Goal: Information Seeking & Learning: Check status

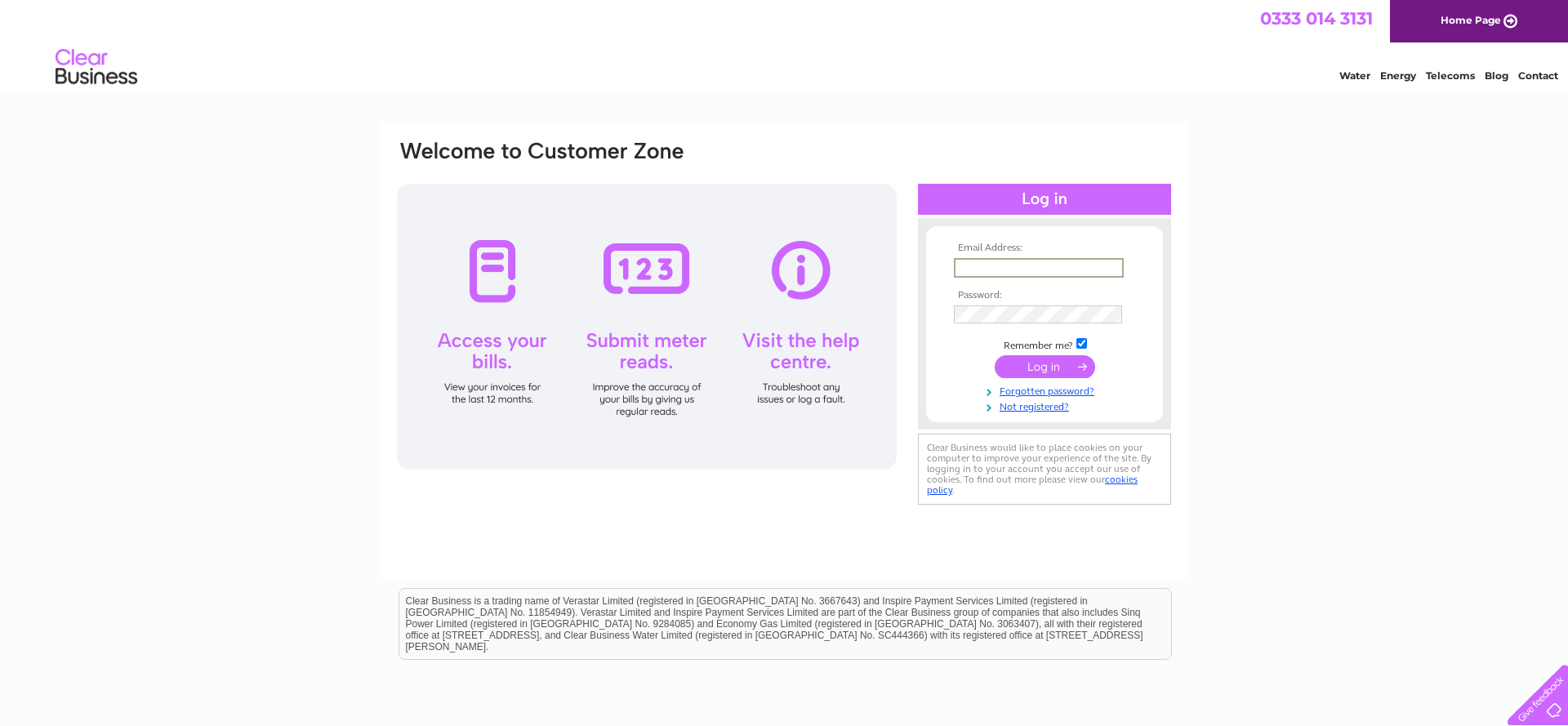
click at [978, 266] on input "text" at bounding box center [1039, 267] width 170 height 19
type input "s127@btinternet.com"
click at [1045, 363] on input "submit" at bounding box center [1045, 365] width 100 height 23
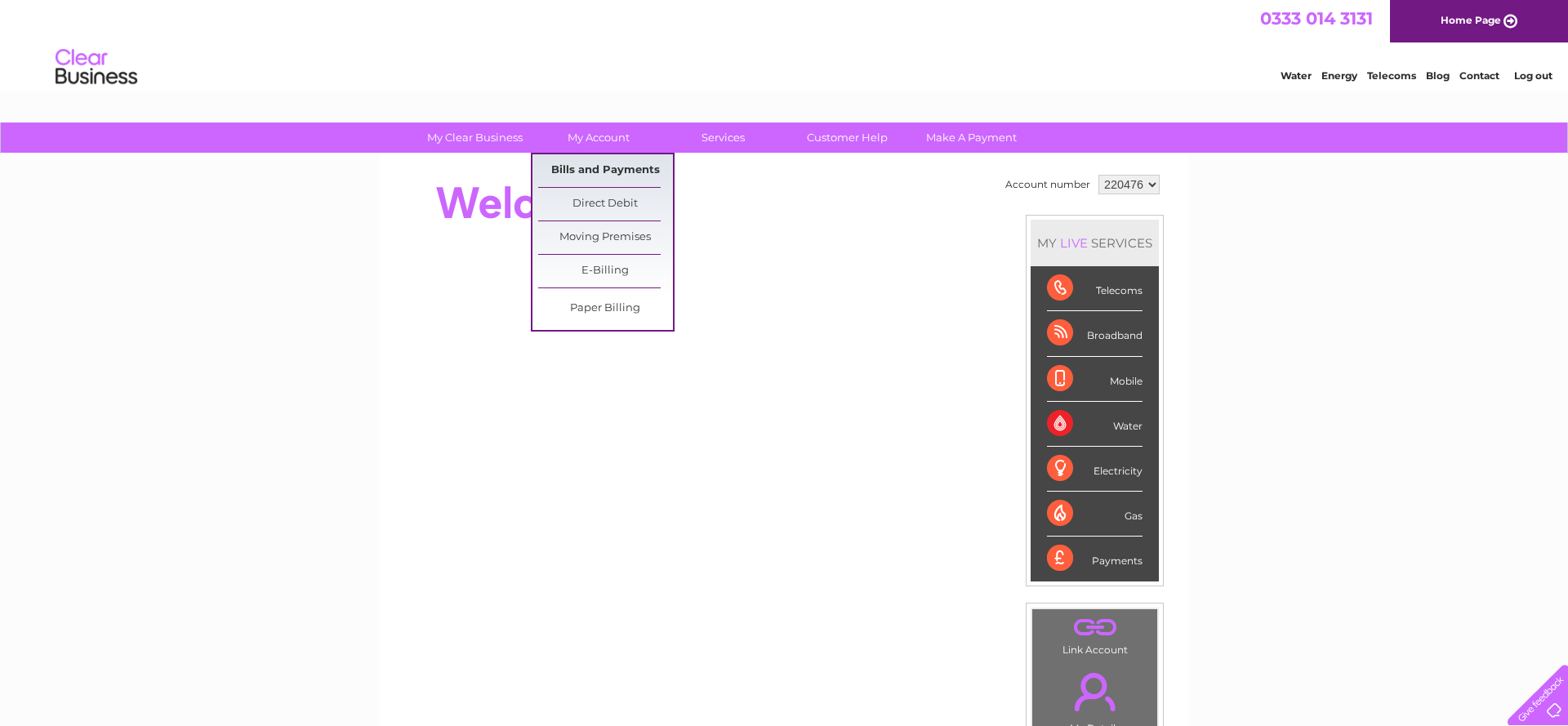
click at [602, 167] on link "Bills and Payments" at bounding box center [605, 171] width 135 height 33
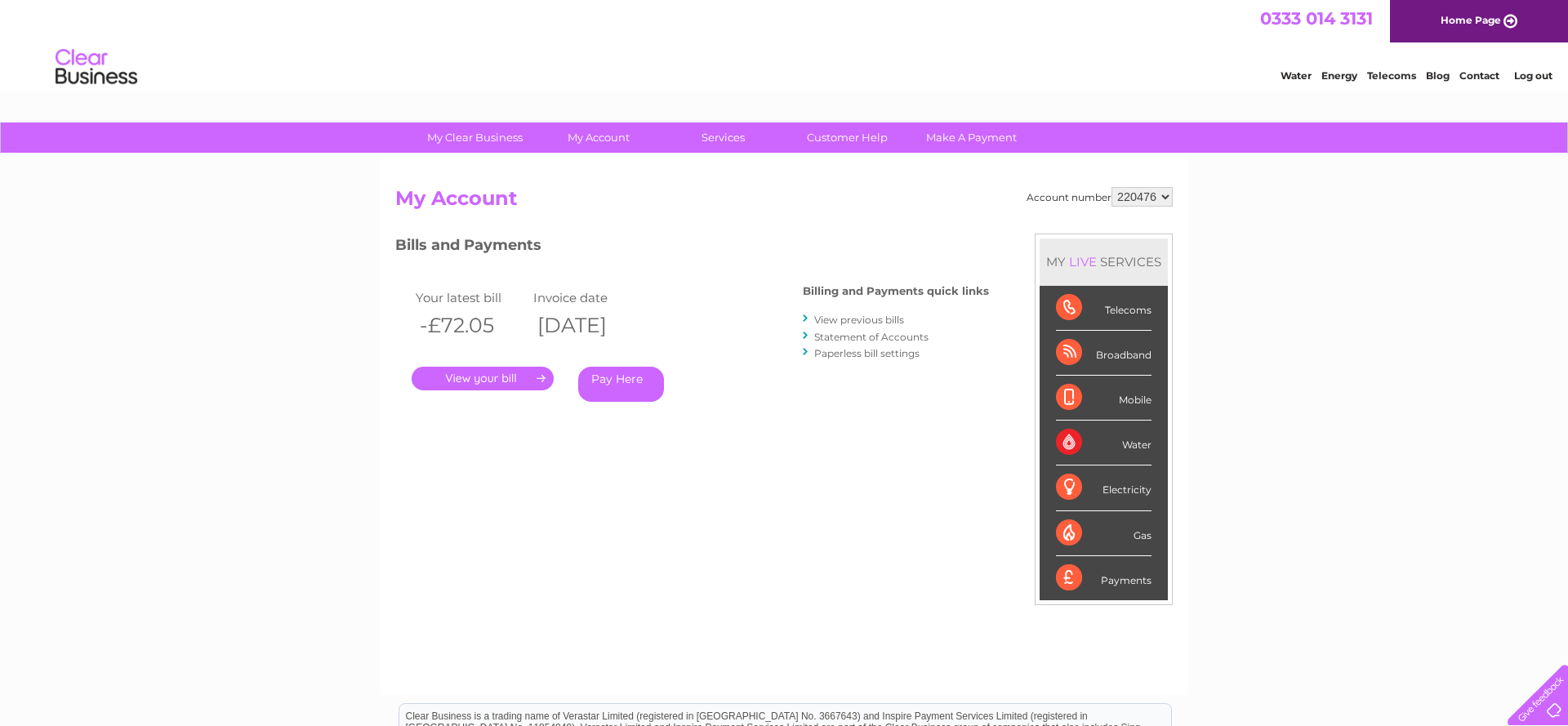
click at [1165, 192] on select "220476 920916" at bounding box center [1142, 197] width 62 height 19
select select "920916"
click at [860, 336] on link "Statement of Accounts" at bounding box center [872, 337] width 114 height 12
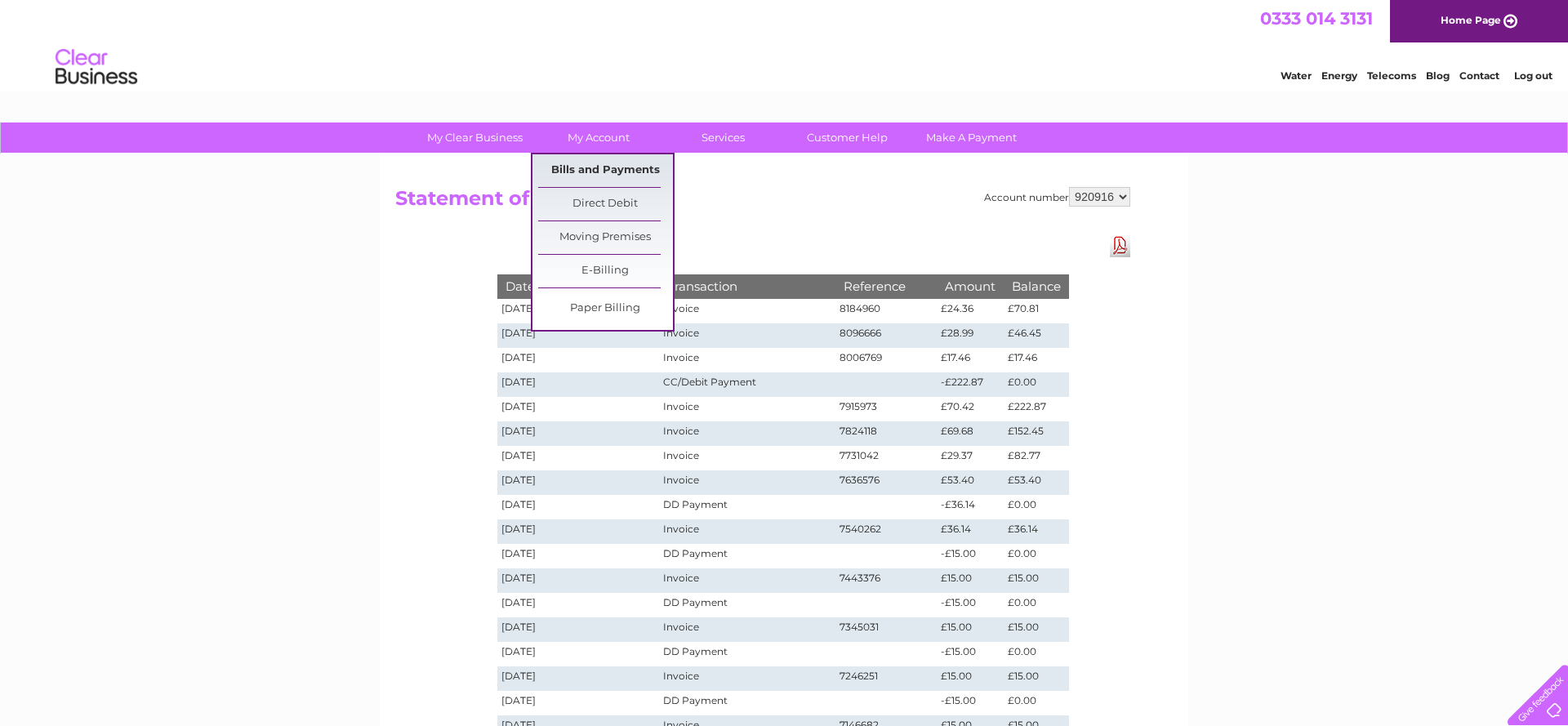
click at [604, 168] on link "Bills and Payments" at bounding box center [605, 171] width 135 height 33
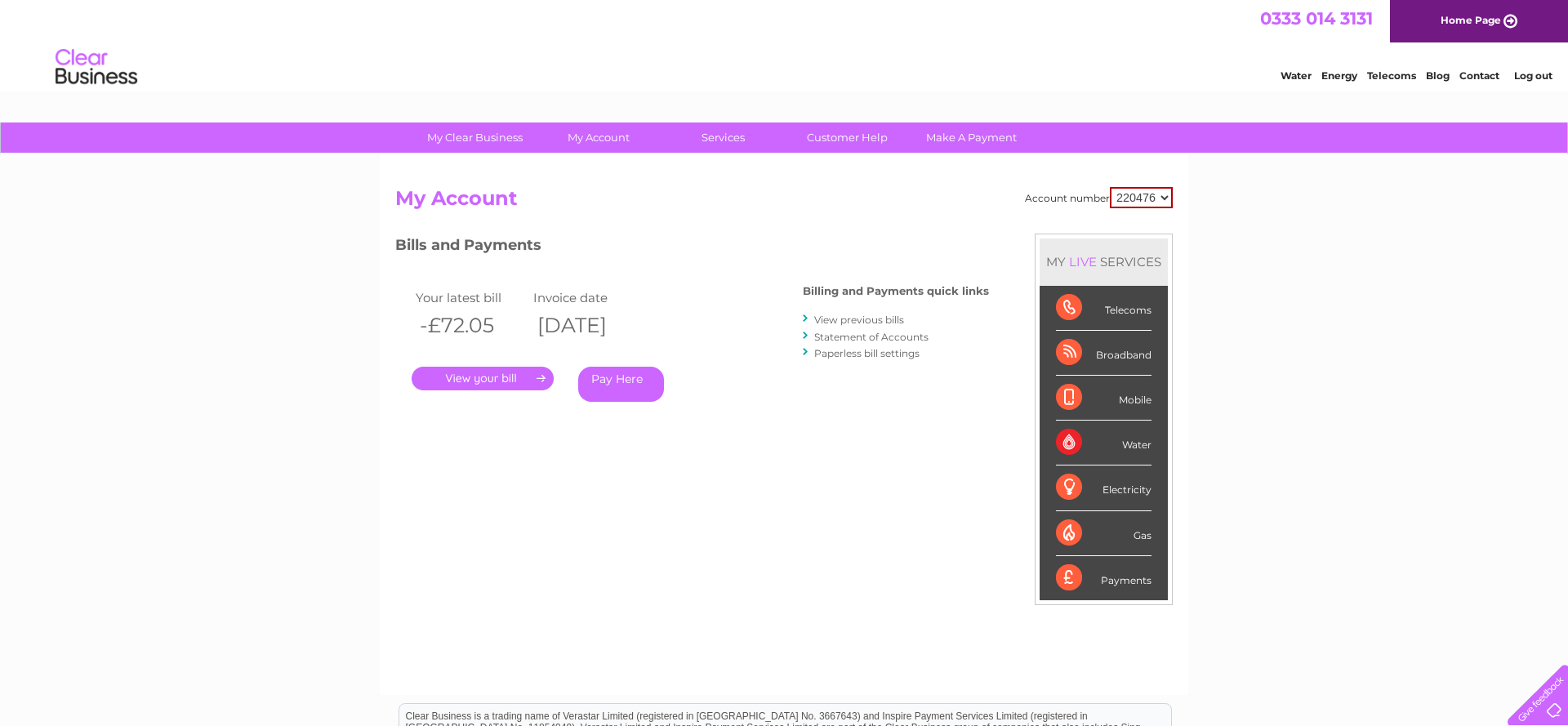
click at [1163, 200] on select "220476 920916" at bounding box center [1141, 198] width 63 height 21
select select "920916"
click at [484, 373] on link "." at bounding box center [483, 378] width 142 height 24
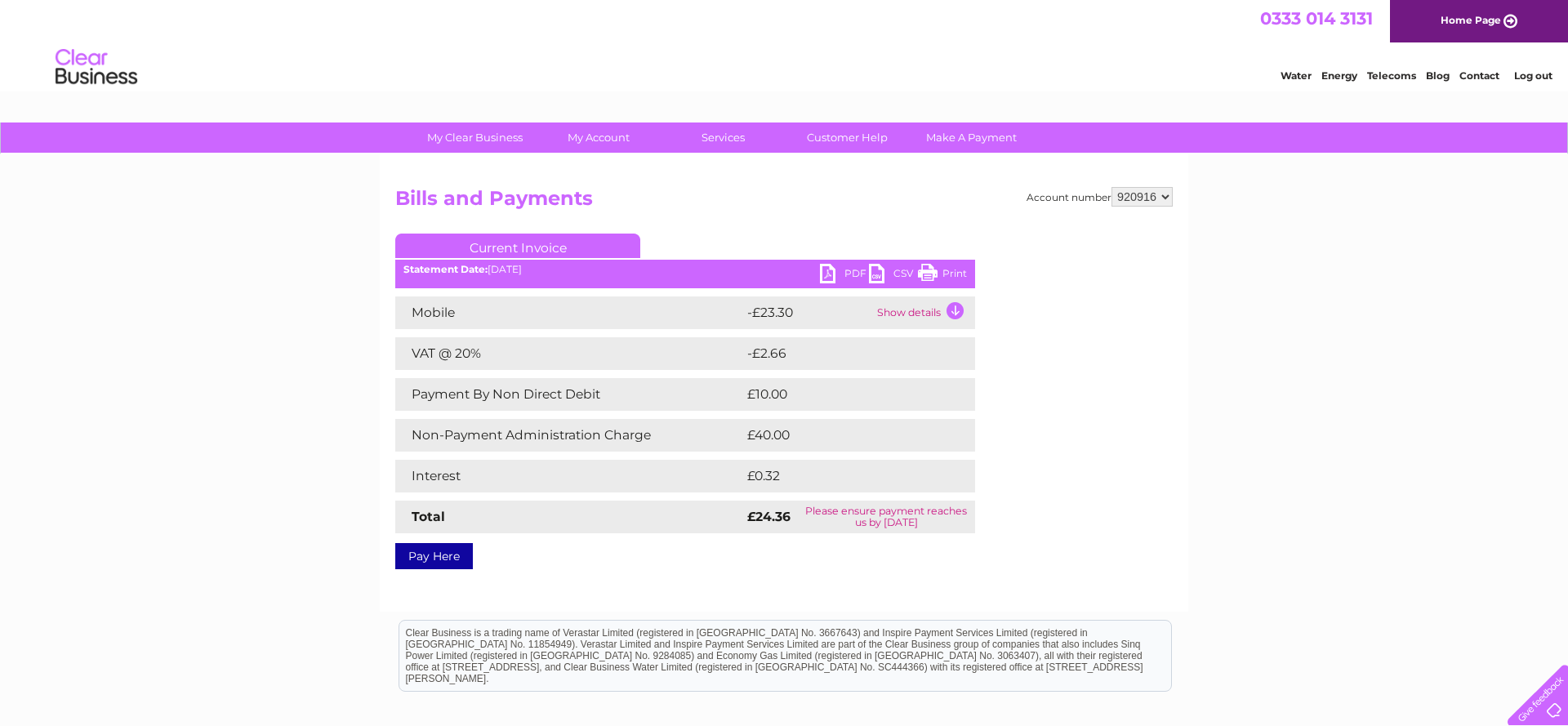
click at [956, 308] on td "Show details" at bounding box center [924, 312] width 102 height 33
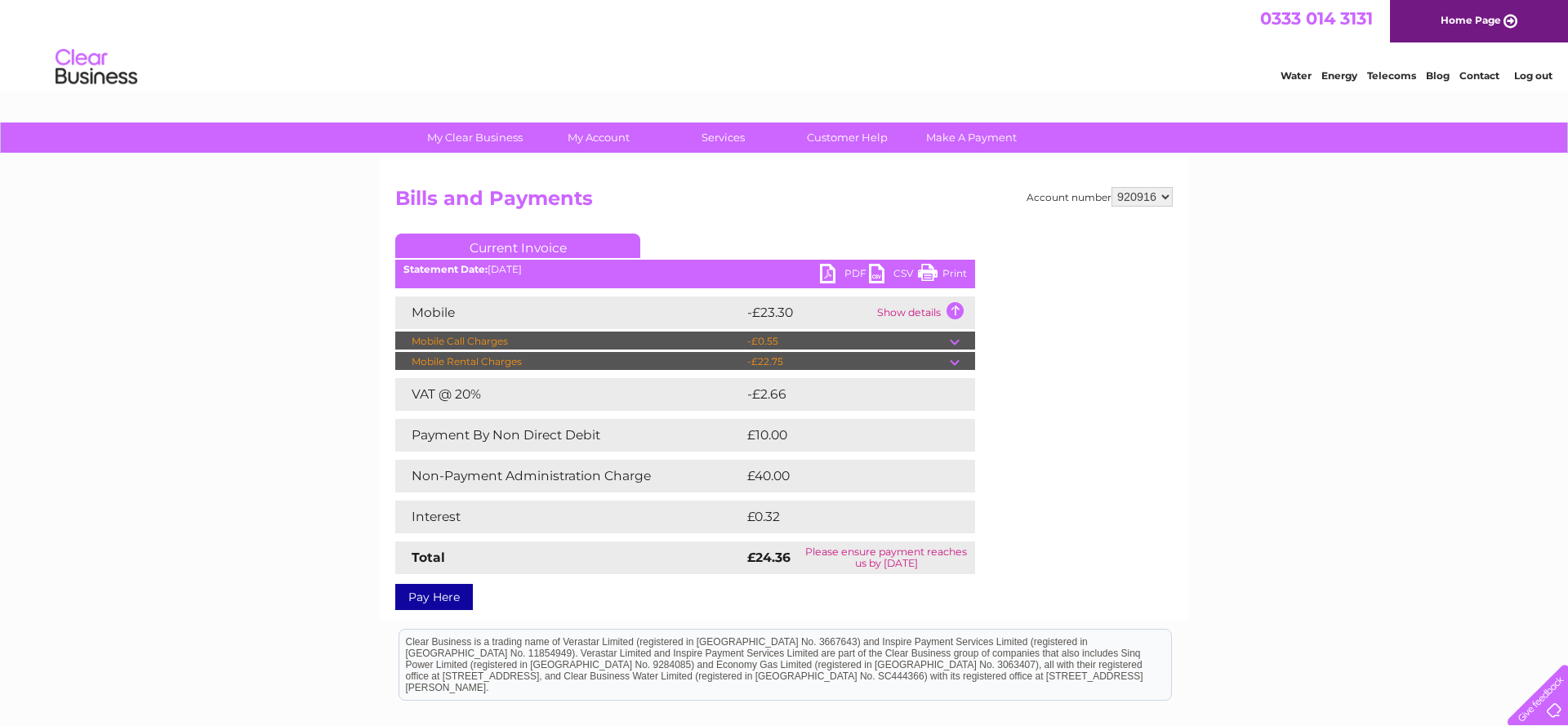
click at [777, 344] on td "-£0.55" at bounding box center [846, 341] width 207 height 19
click at [777, 358] on td "-£22.75" at bounding box center [846, 361] width 207 height 19
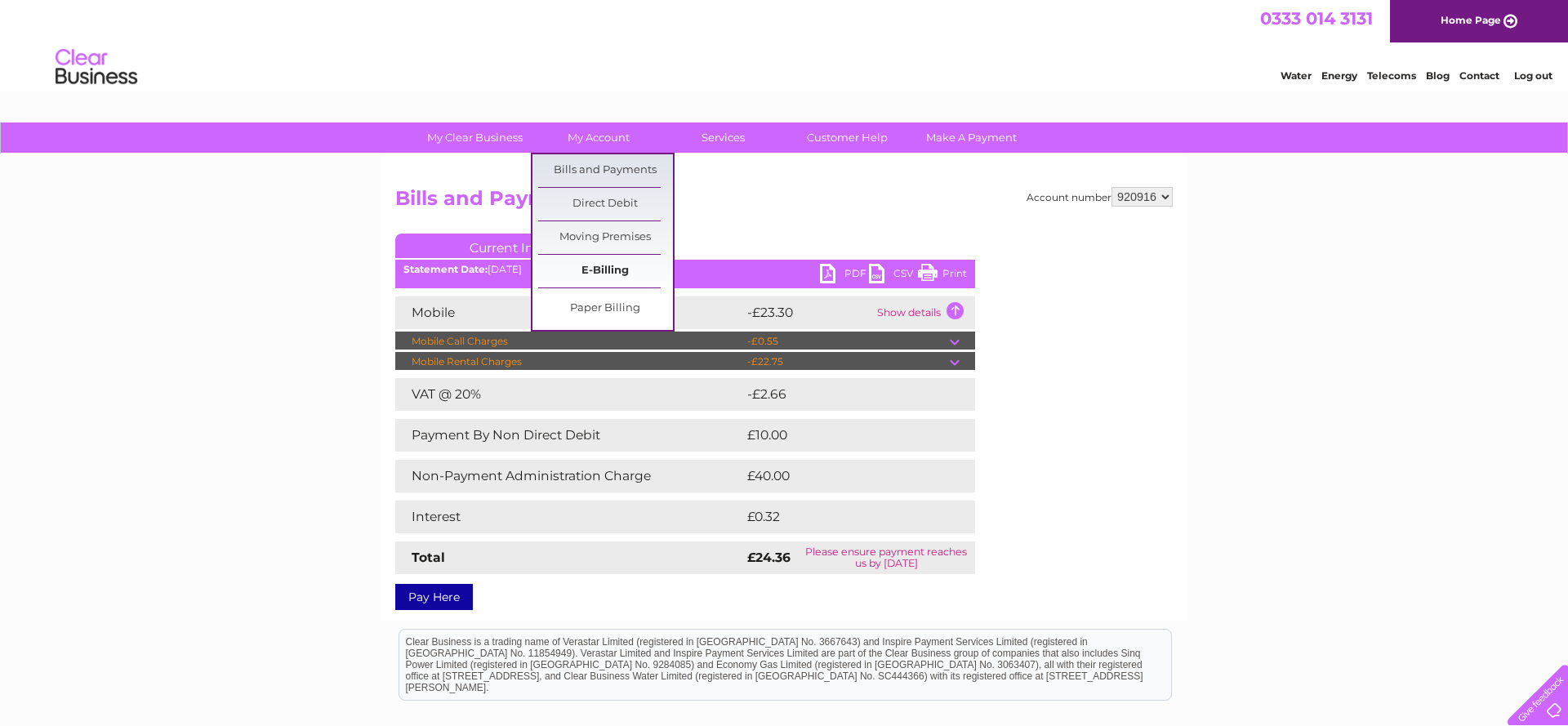
click at [599, 265] on link "E-Billing" at bounding box center [605, 271] width 135 height 33
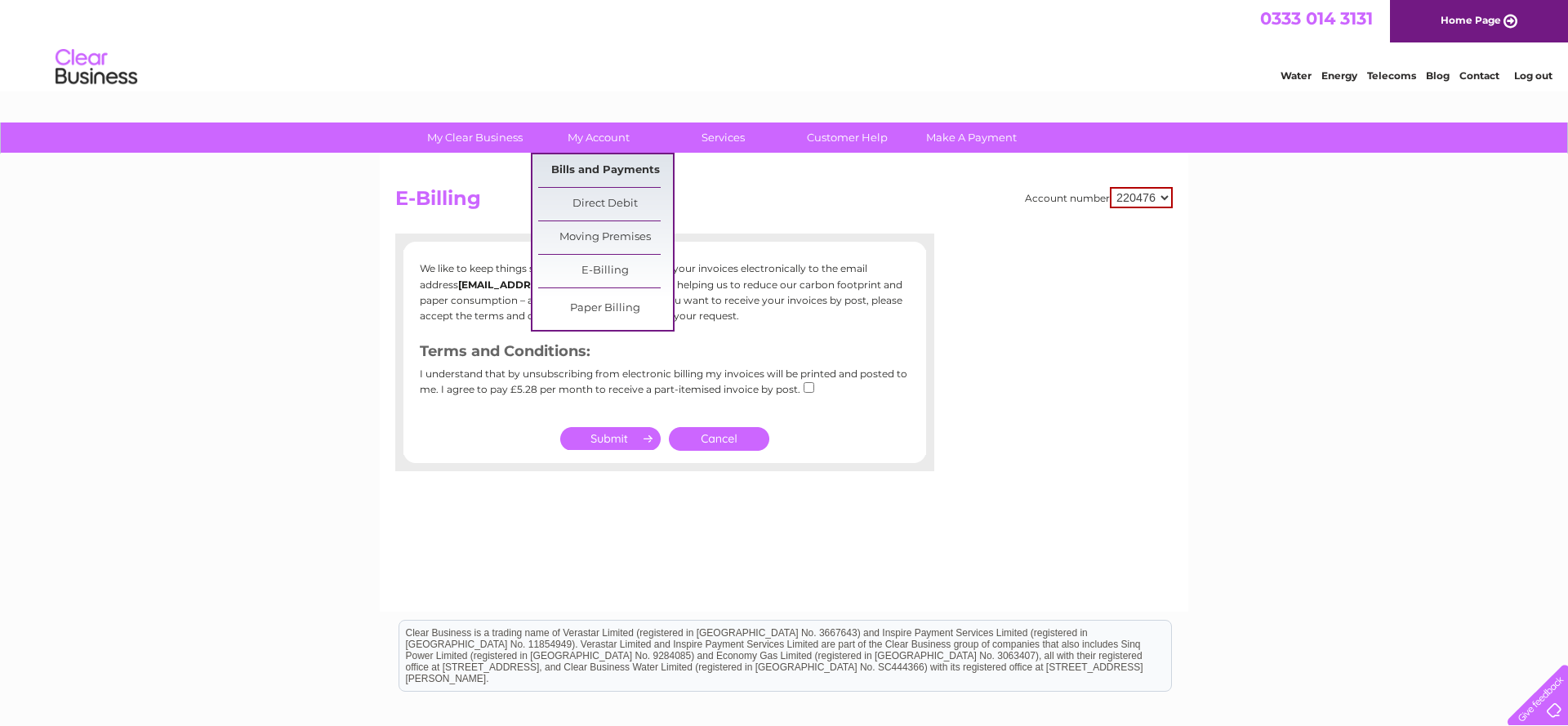
click at [600, 166] on link "Bills and Payments" at bounding box center [605, 171] width 135 height 33
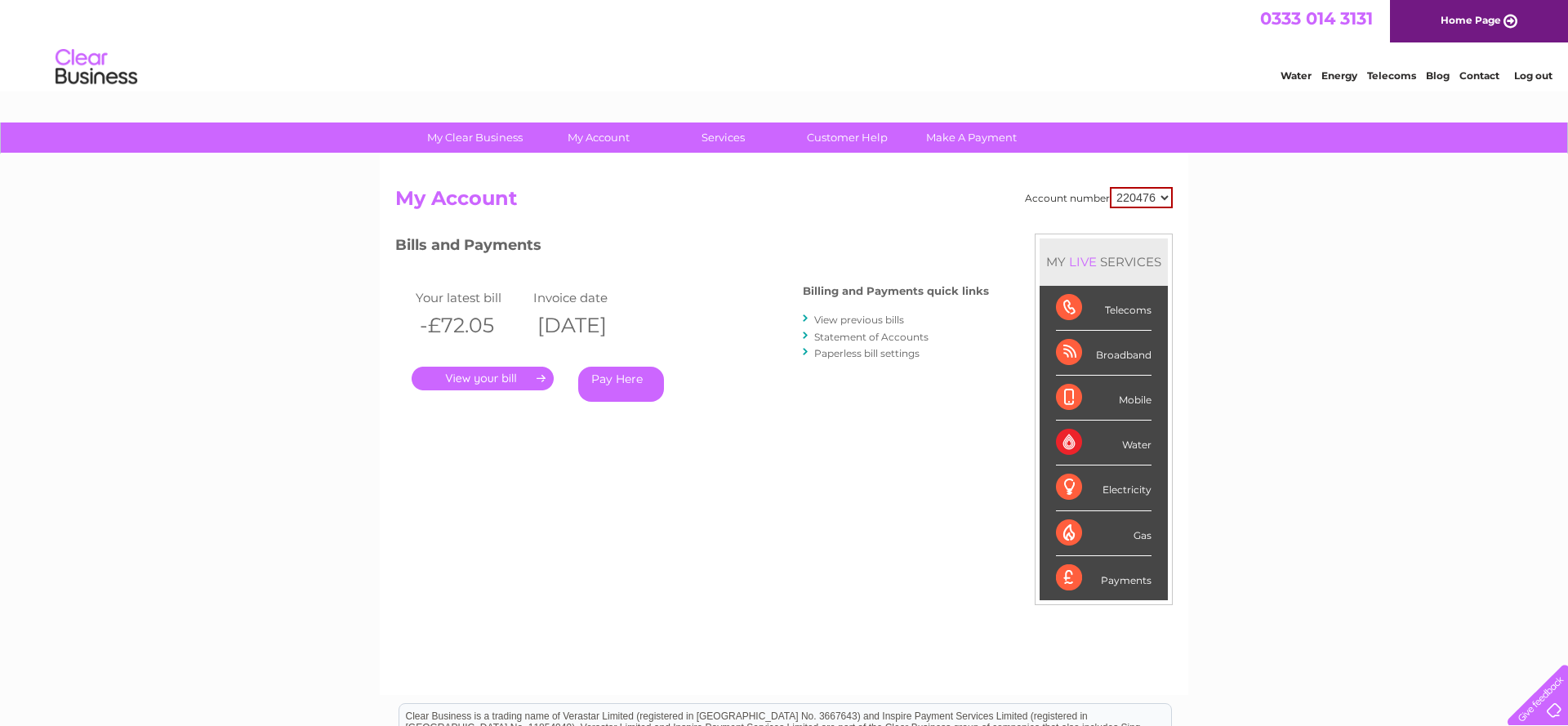
click at [1163, 197] on select "220476 920916" at bounding box center [1141, 198] width 63 height 21
select select "920916"
click at [857, 317] on link "View previous bills" at bounding box center [859, 320] width 90 height 12
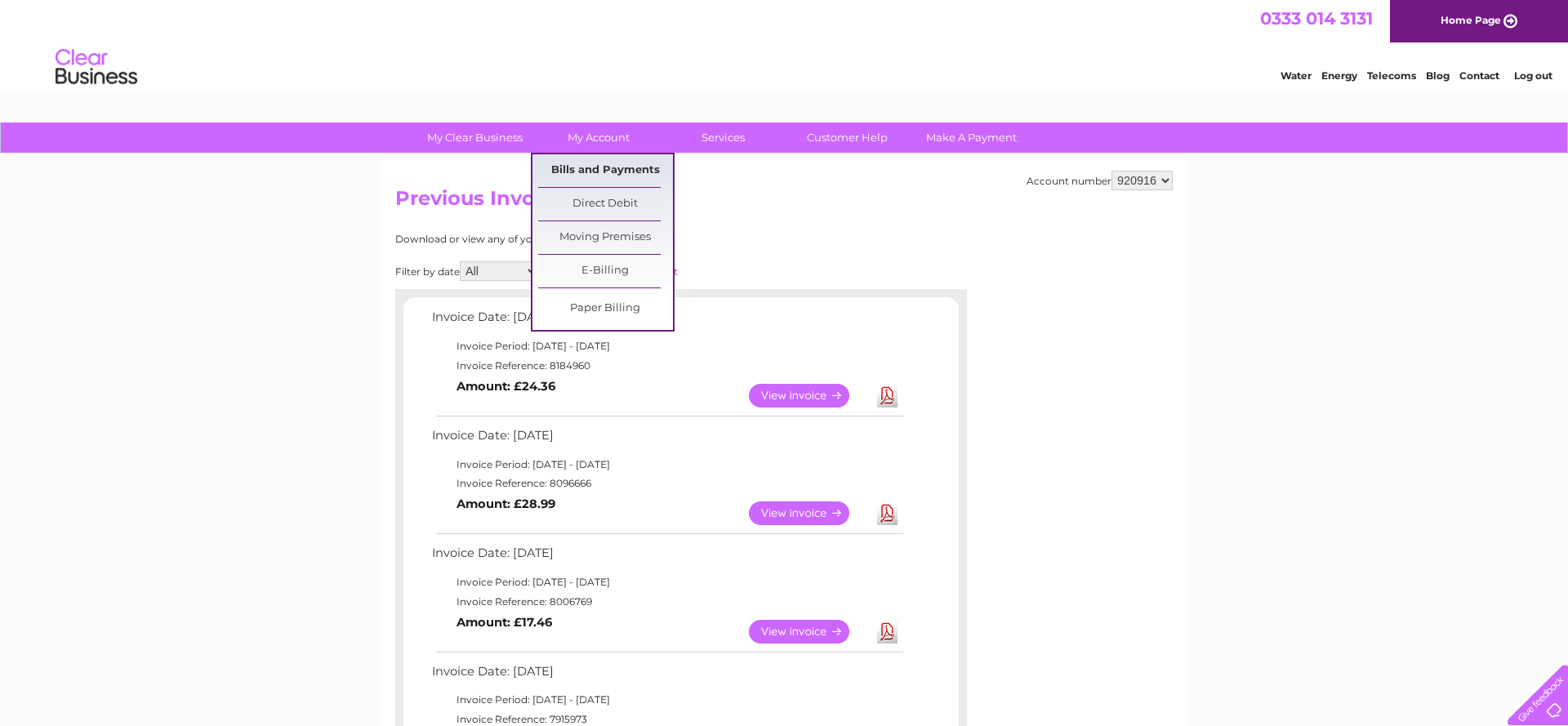
click at [603, 166] on link "Bills and Payments" at bounding box center [605, 171] width 135 height 33
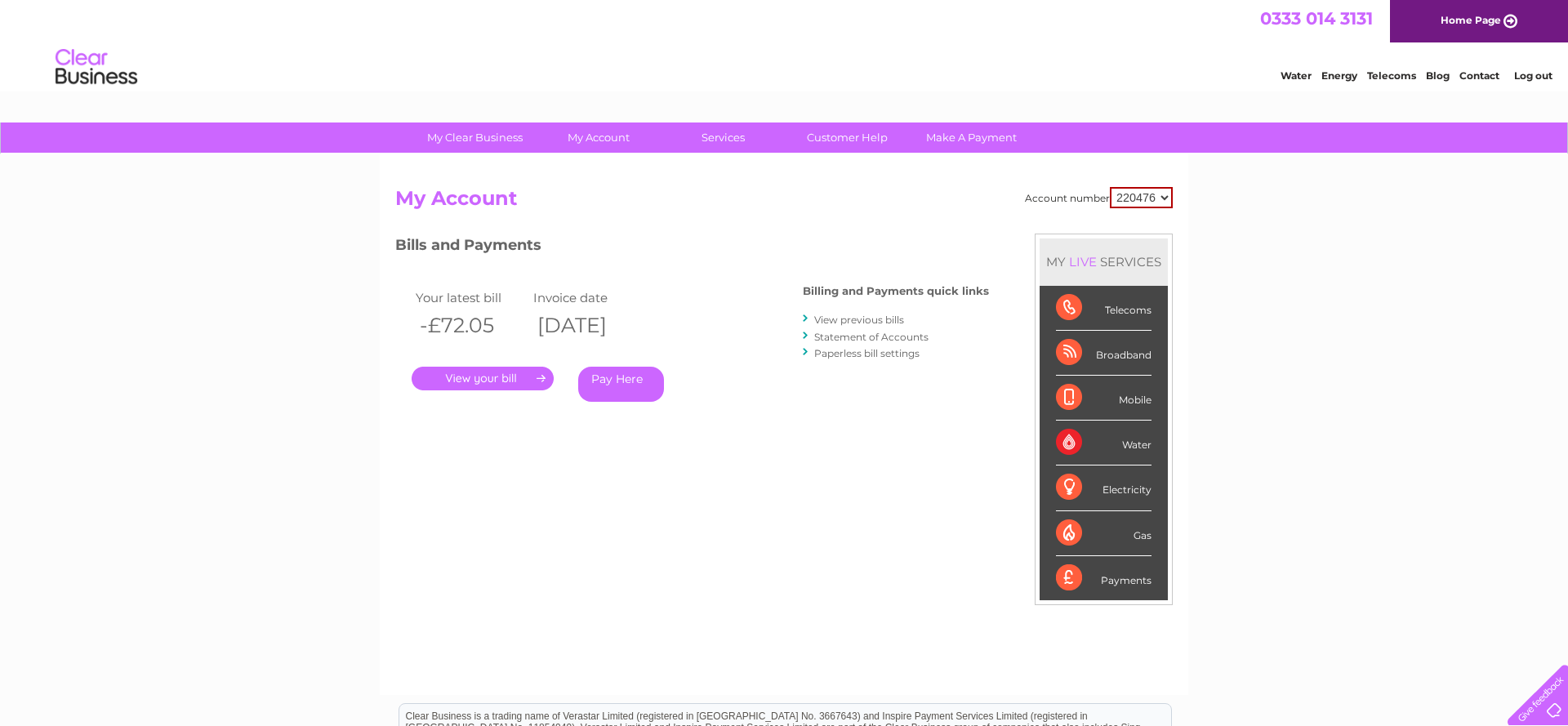
click at [867, 332] on link "Statement of Accounts" at bounding box center [872, 337] width 114 height 12
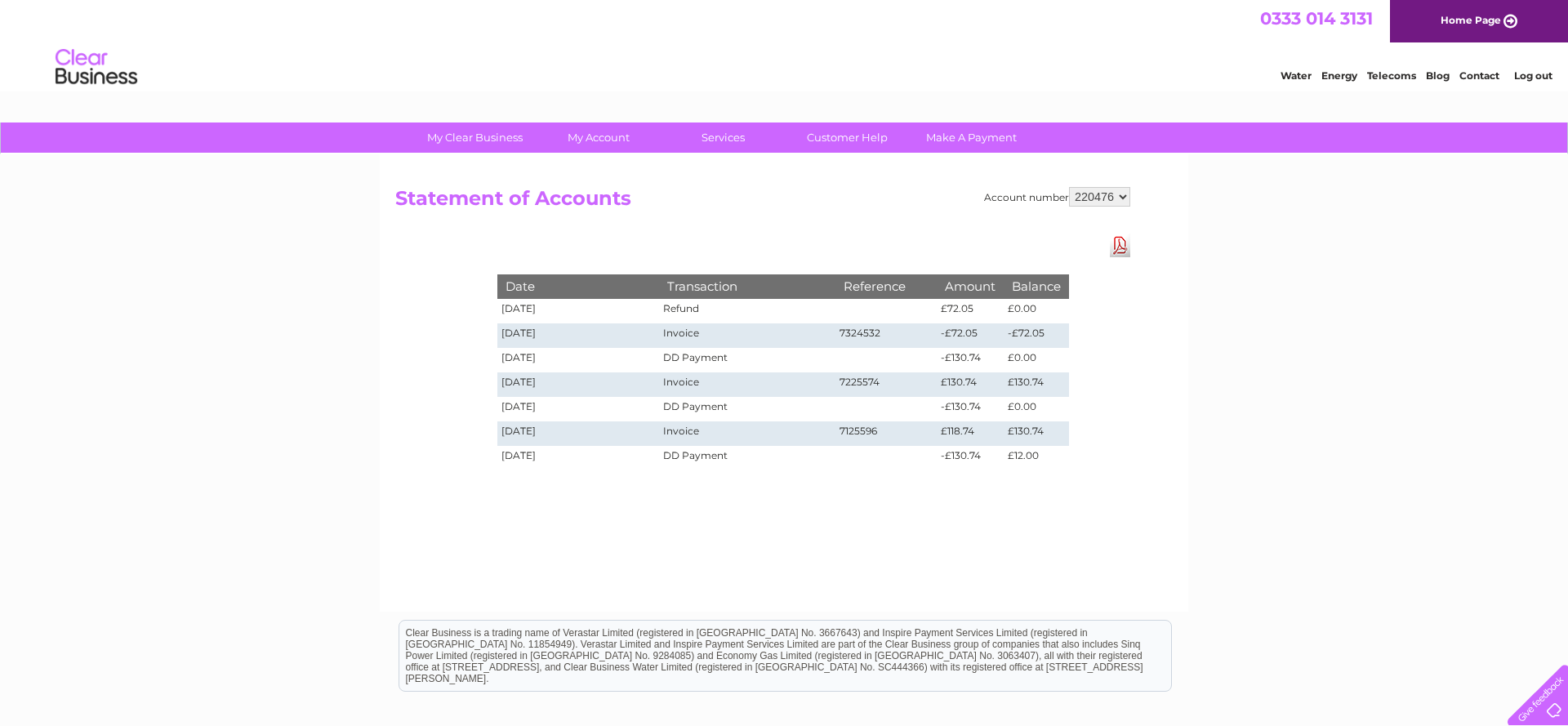
click at [1122, 198] on select "220476 920916" at bounding box center [1100, 197] width 62 height 19
select select "920916"
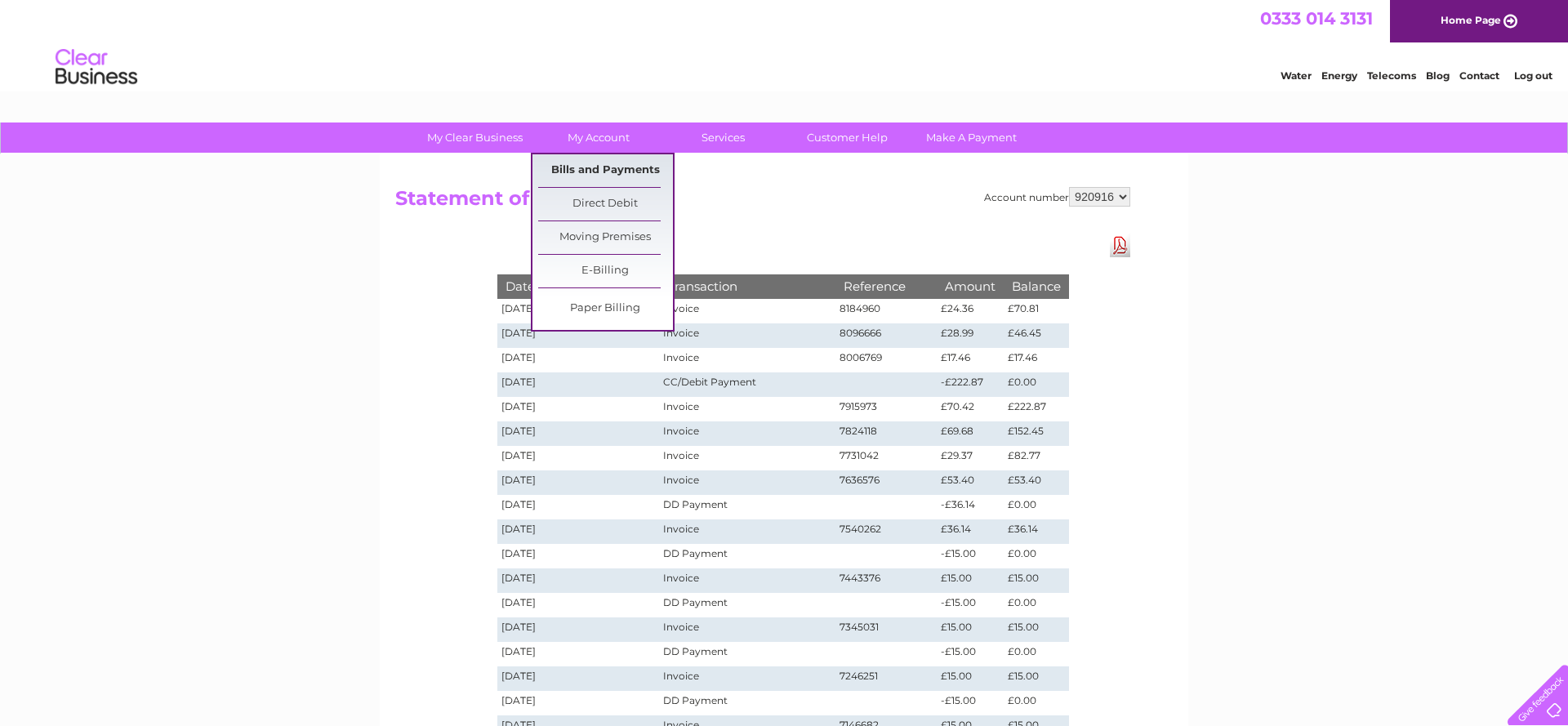
click at [600, 171] on link "Bills and Payments" at bounding box center [605, 171] width 135 height 33
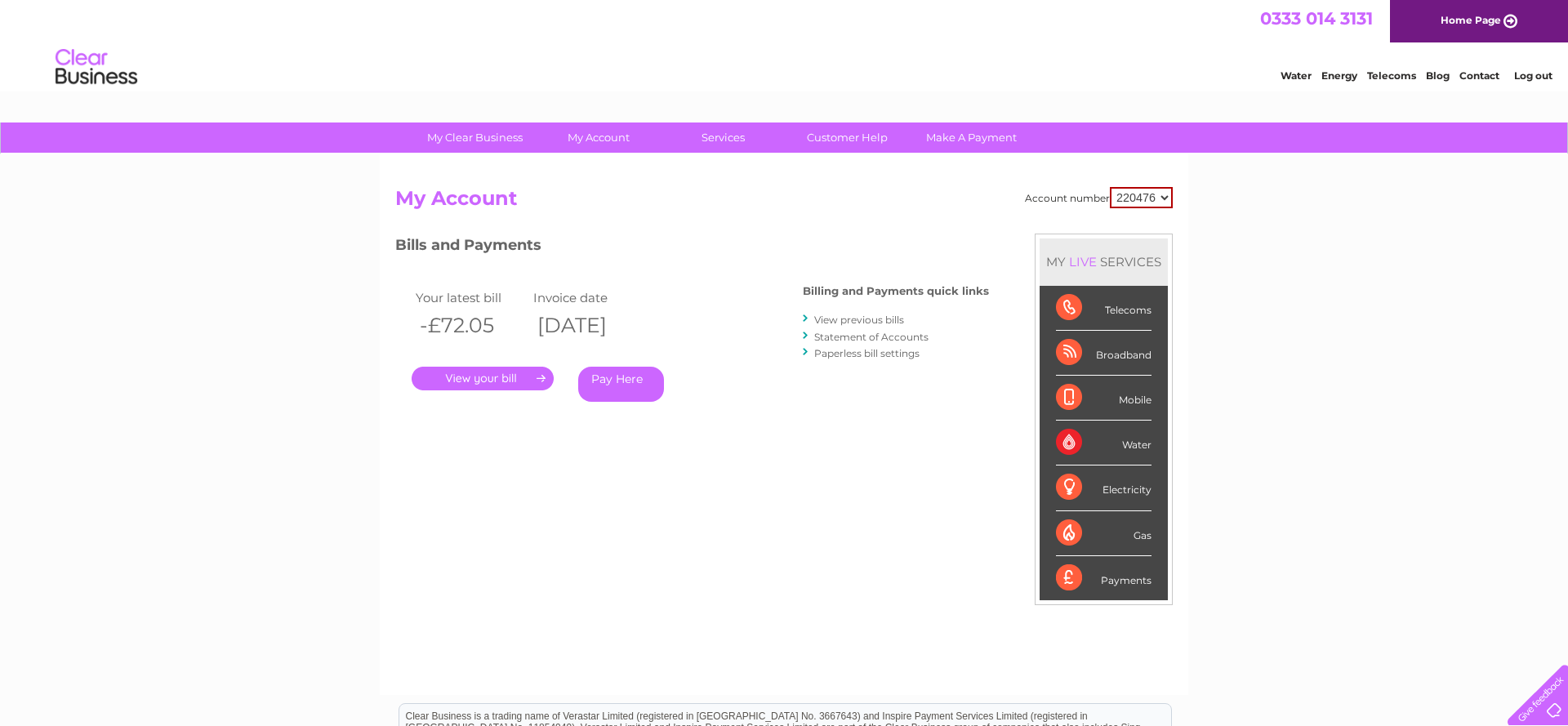
click at [1166, 197] on select "220476 920916" at bounding box center [1141, 198] width 63 height 21
select select "920916"
click at [483, 372] on link "." at bounding box center [483, 378] width 142 height 24
